Goal: Check status: Check status

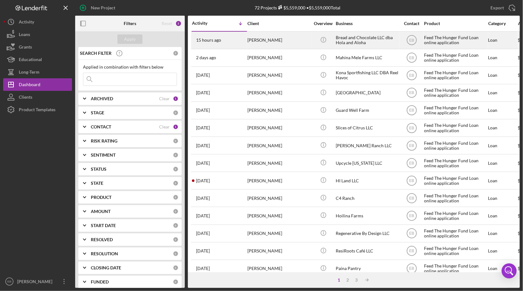
click at [298, 39] on div "[PERSON_NAME]" at bounding box center [278, 40] width 63 height 17
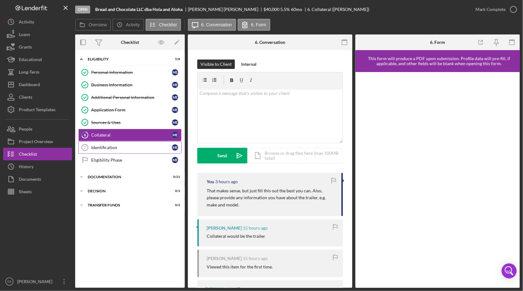
click at [102, 149] on link "Identification 7 Identification M E" at bounding box center [129, 147] width 103 height 13
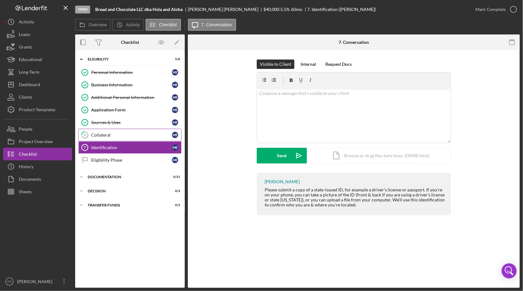
click at [112, 129] on link "6 Collateral M E" at bounding box center [129, 135] width 103 height 13
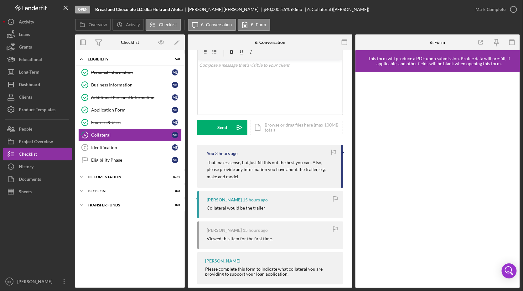
scroll to position [37, 0]
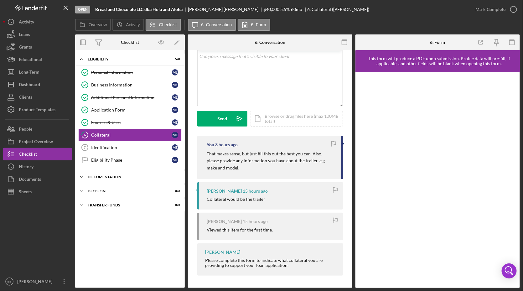
click at [111, 177] on div "Documentation" at bounding box center [132, 177] width 89 height 4
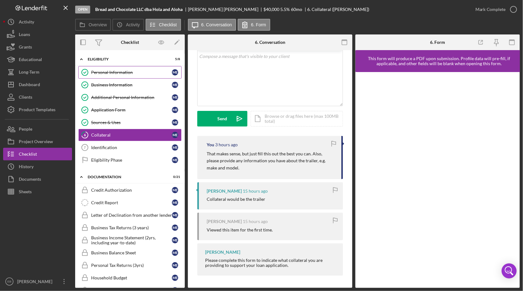
click at [118, 74] on div "Personal Information" at bounding box center [131, 72] width 81 height 5
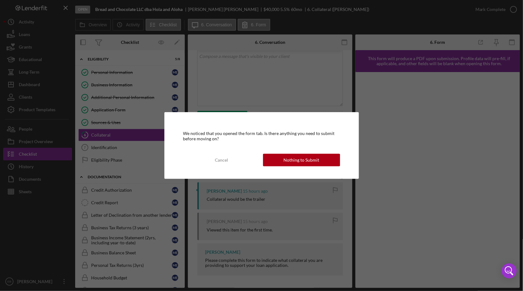
click at [295, 161] on div "Nothing to Submit" at bounding box center [302, 160] width 36 height 13
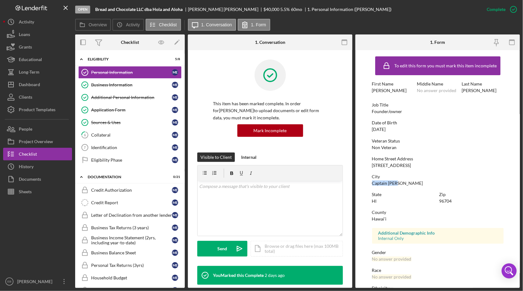
drag, startPoint x: 398, startPoint y: 183, endPoint x: 371, endPoint y: 184, distance: 27.3
click at [371, 184] on form "To edit this form you must mark this item incomplete First Name [PERSON_NAME] M…" at bounding box center [437, 169] width 164 height 238
click at [119, 80] on link "Business Information Business Information M E" at bounding box center [129, 85] width 103 height 13
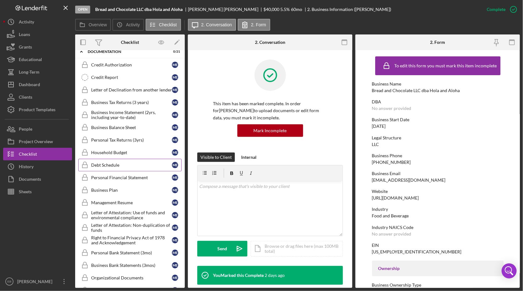
scroll to position [142, 0]
